Goal: Find specific page/section: Find specific page/section

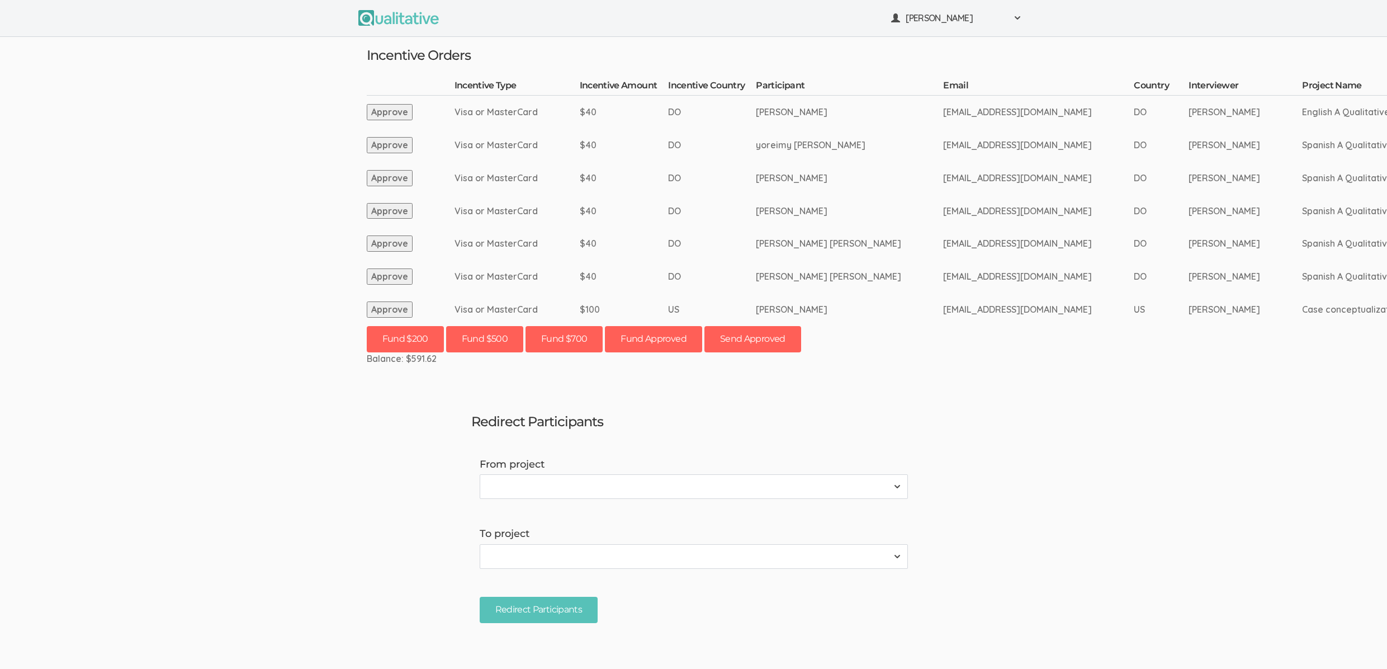
drag, startPoint x: 113, startPoint y: 342, endPoint x: 129, endPoint y: 366, distance: 28.2
click at [113, 342] on ui-view "Neal Samarakkody Project Workspace Profile Organization Settings" at bounding box center [693, 334] width 1387 height 669
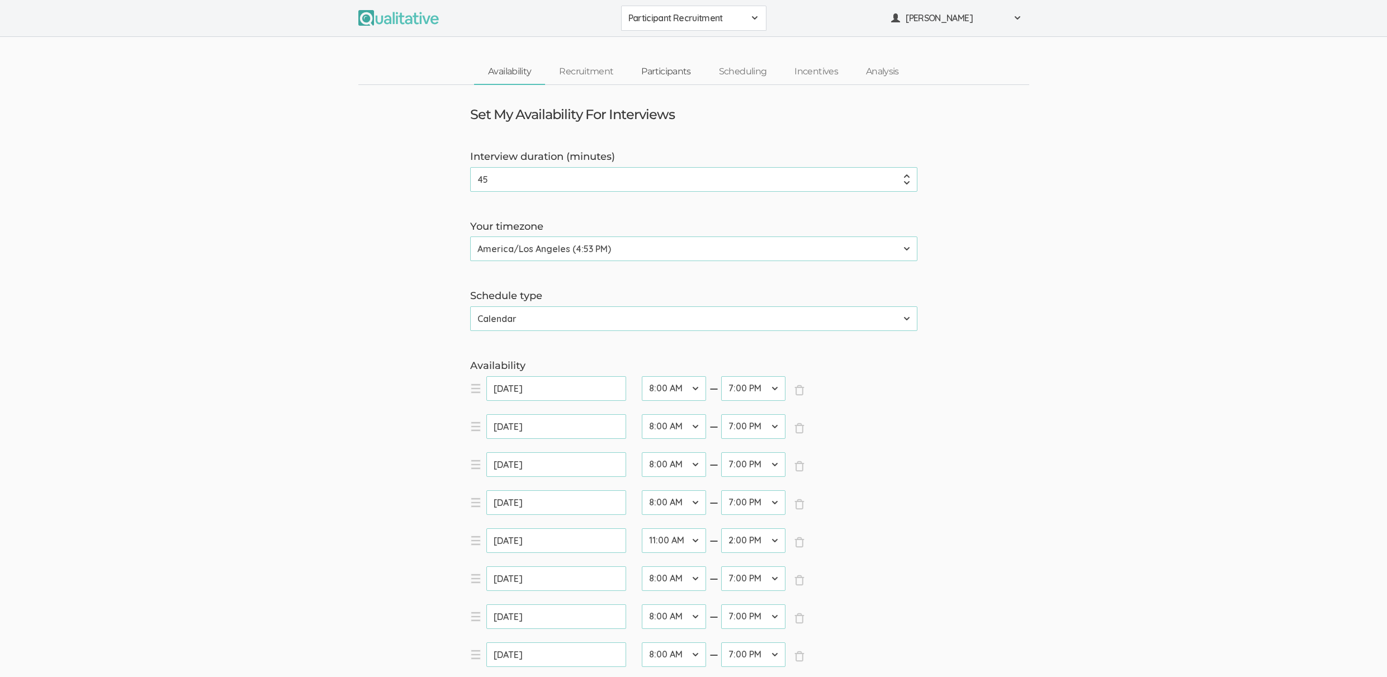
click at [684, 67] on link "Participants" at bounding box center [665, 72] width 77 height 24
